Goal: Information Seeking & Learning: Learn about a topic

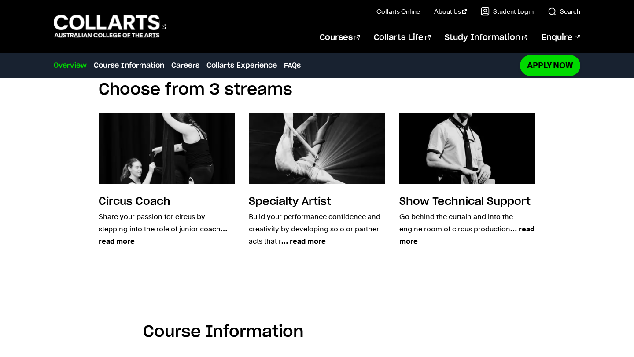
scroll to position [903, 0]
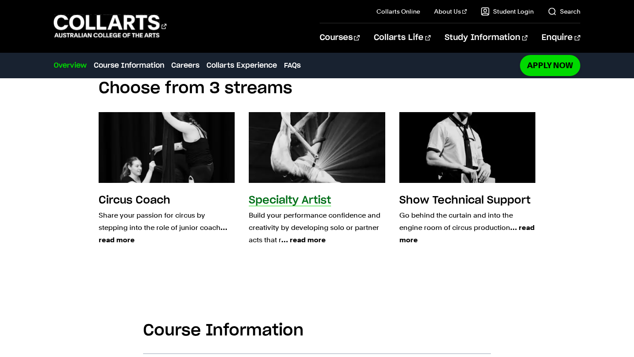
click at [306, 243] on span "… read more" at bounding box center [303, 240] width 44 height 8
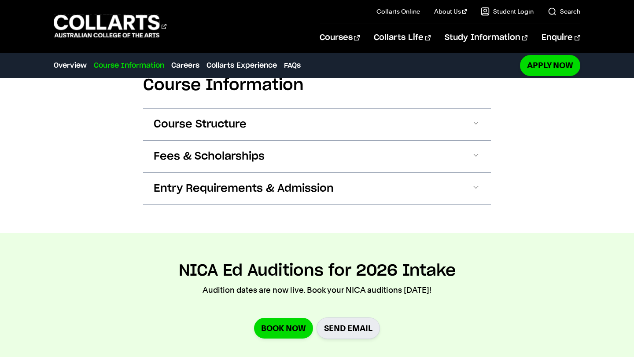
scroll to position [1238, 0]
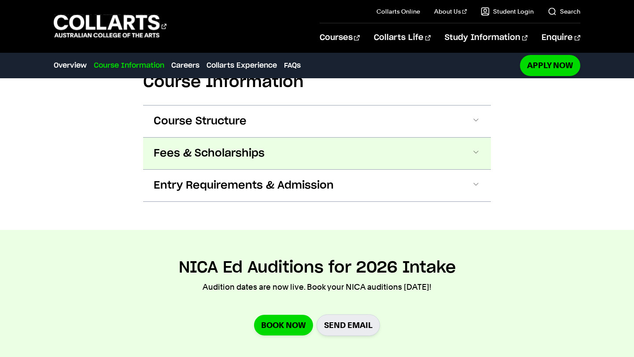
click at [471, 154] on span at bounding box center [475, 153] width 9 height 11
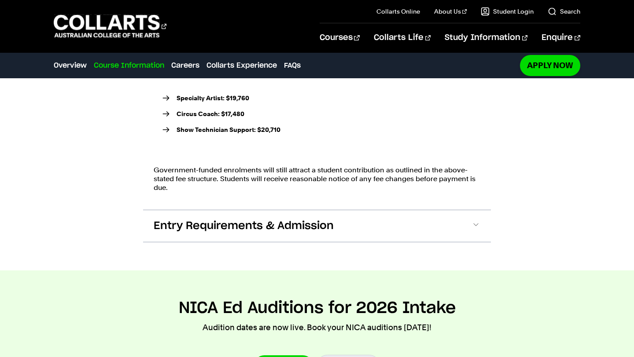
scroll to position [1426, 0]
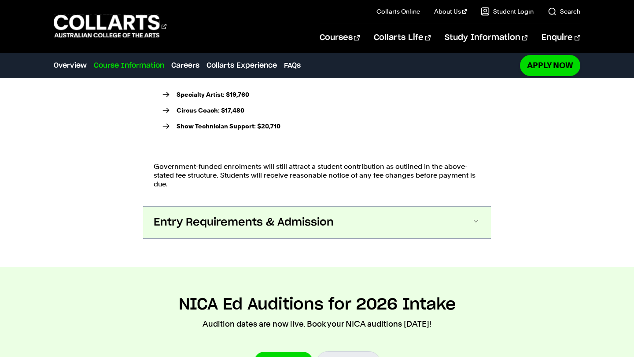
click at [477, 225] on span at bounding box center [475, 222] width 9 height 11
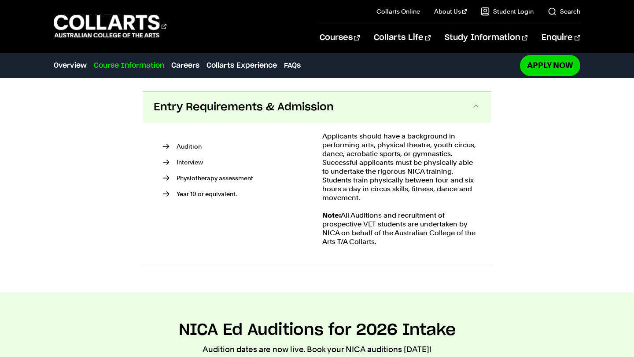
scroll to position [1539, 0]
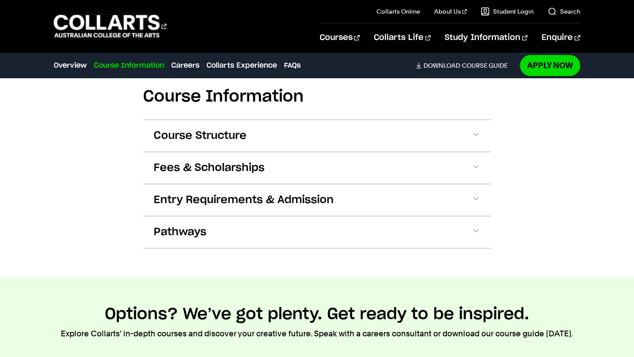
scroll to position [568, 0]
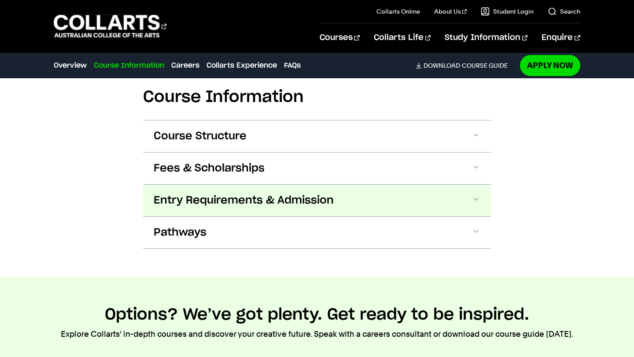
click at [473, 202] on span at bounding box center [475, 200] width 9 height 11
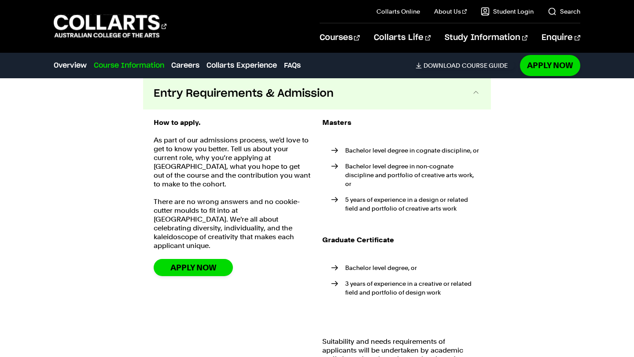
scroll to position [677, 0]
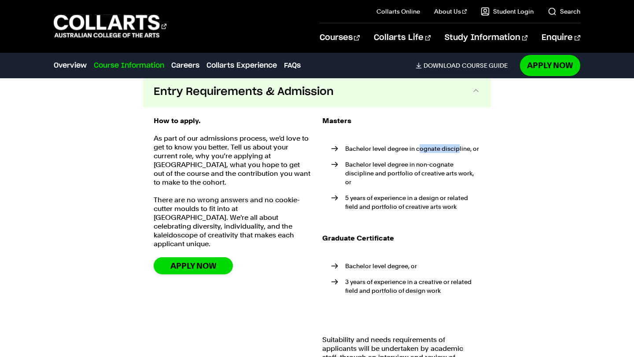
drag, startPoint x: 418, startPoint y: 148, endPoint x: 459, endPoint y: 153, distance: 41.2
click at [459, 153] on li "Bachelor level degree in cognate discipline, or" at bounding box center [405, 148] width 149 height 9
click at [558, 178] on div "Course Information Course Structure DETAILED UNIT DESCRIPTOR First Year Trimest…" at bounding box center [317, 198] width 634 height 521
drag, startPoint x: 415, startPoint y: 148, endPoint x: 437, endPoint y: 151, distance: 21.7
click at [437, 151] on li "Bachelor level degree in cognate discipline, or" at bounding box center [405, 148] width 149 height 9
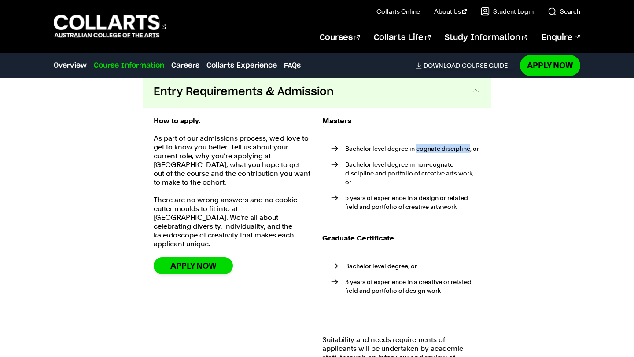
drag, startPoint x: 470, startPoint y: 150, endPoint x: 416, endPoint y: 150, distance: 54.1
click at [416, 150] on li "Bachelor level degree in cognate discipline, or" at bounding box center [405, 148] width 149 height 9
copy li "cognate discipline"
click at [568, 218] on div "Course Information Course Structure DETAILED UNIT DESCRIPTOR First Year Trimest…" at bounding box center [317, 198] width 634 height 521
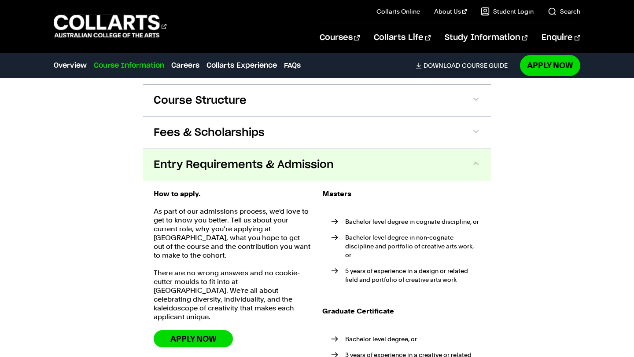
scroll to position [604, 0]
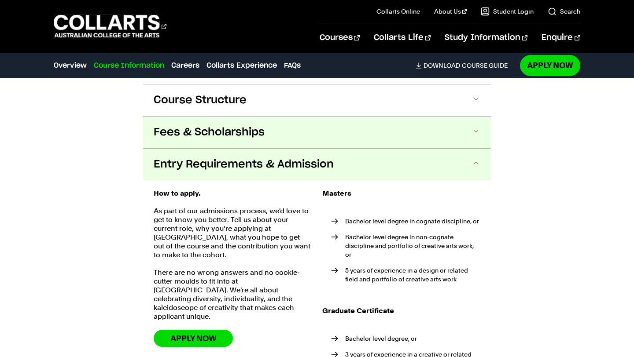
click at [475, 129] on span at bounding box center [475, 132] width 9 height 11
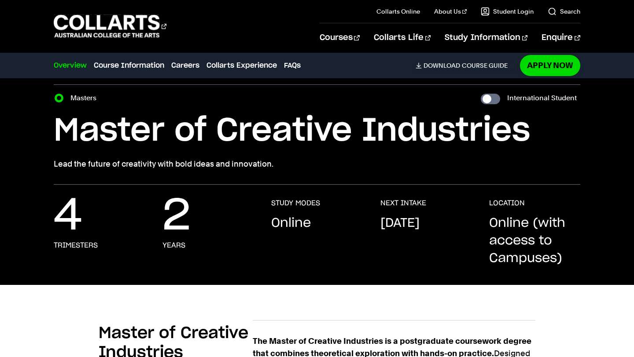
scroll to position [0, 0]
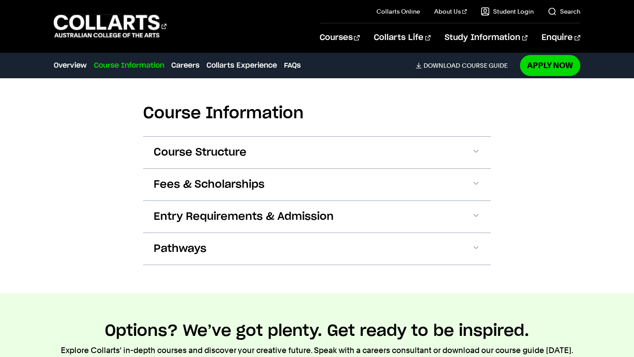
scroll to position [890, 0]
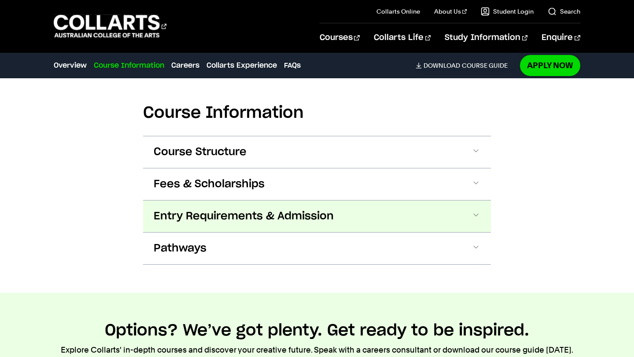
click at [477, 211] on span at bounding box center [475, 216] width 9 height 11
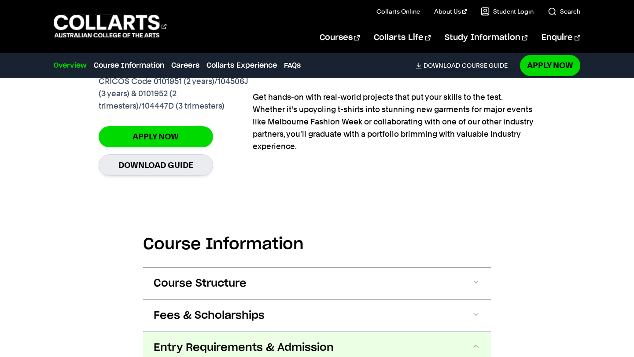
scroll to position [760, 0]
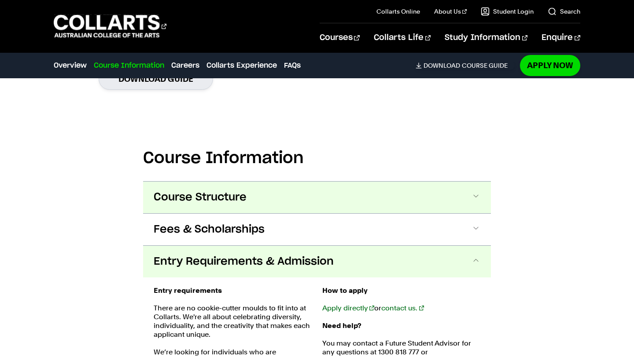
click at [264, 185] on button "Course Structure" at bounding box center [317, 198] width 348 height 32
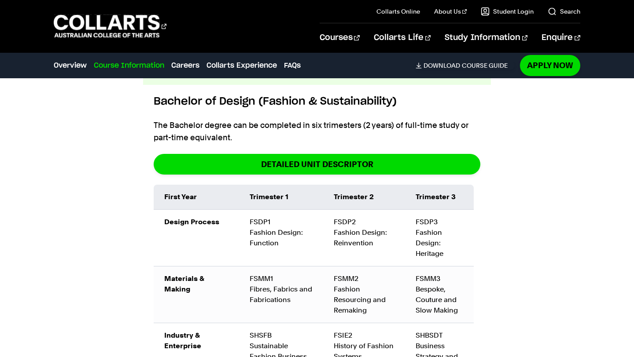
scroll to position [973, 0]
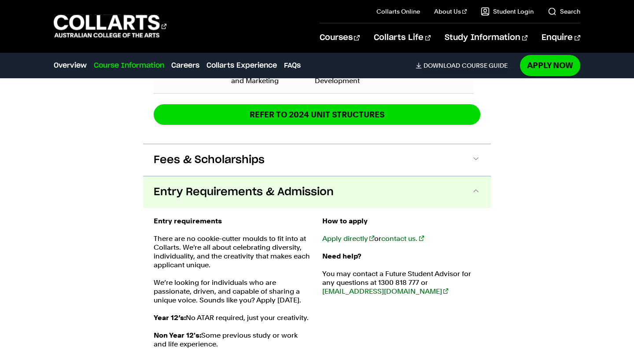
scroll to position [1572, 0]
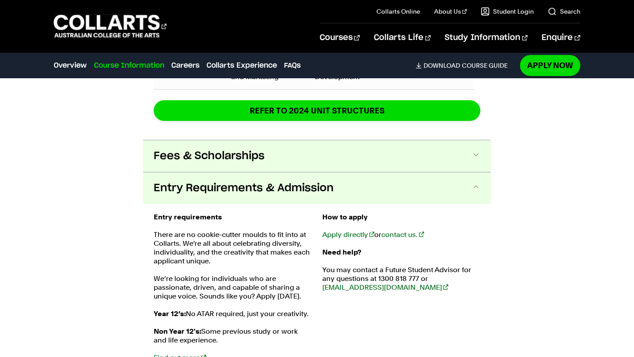
click at [476, 151] on span at bounding box center [475, 156] width 9 height 11
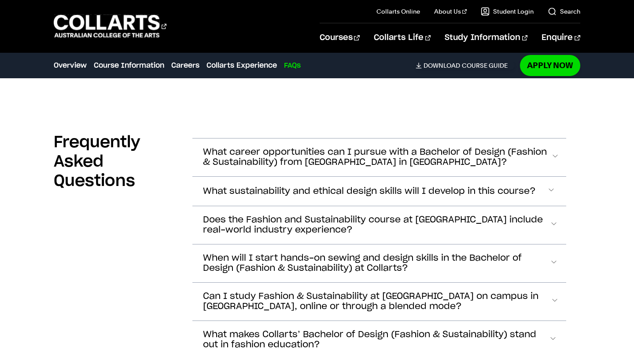
scroll to position [3896, 0]
